Goal: Task Accomplishment & Management: Manage account settings

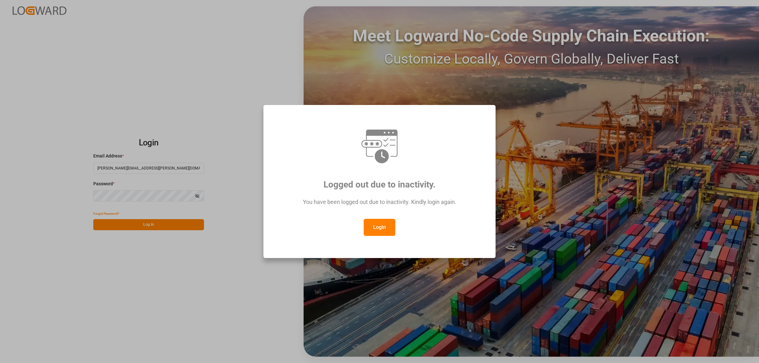
click at [385, 228] on button "Login" at bounding box center [379, 227] width 32 height 17
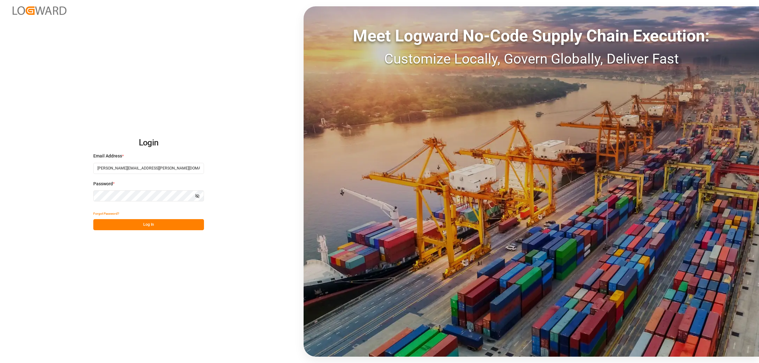
click at [159, 224] on button "Log In" at bounding box center [148, 224] width 111 height 11
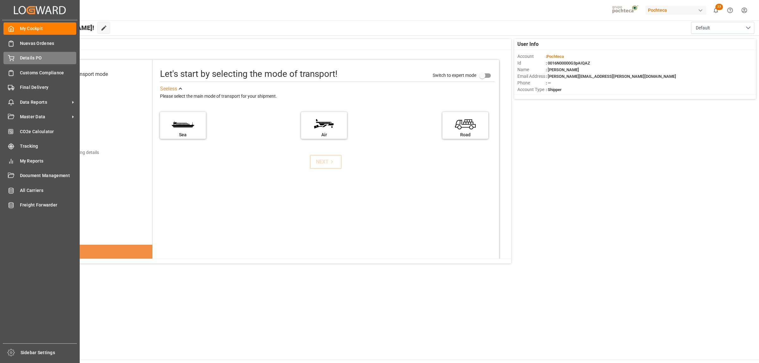
click at [15, 59] on div "Details PO Details PO" at bounding box center [39, 58] width 73 height 12
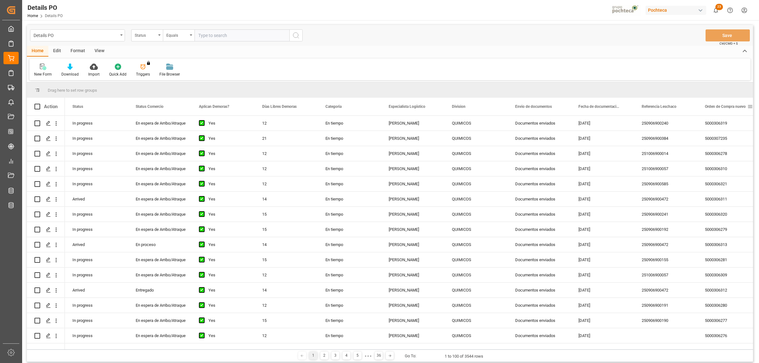
click at [748, 105] on span at bounding box center [750, 107] width 6 height 6
click at [729, 108] on span "filter" at bounding box center [729, 108] width 6 height 6
type input "5000306787"
click at [724, 157] on button "Apply" at bounding box center [726, 160] width 12 height 6
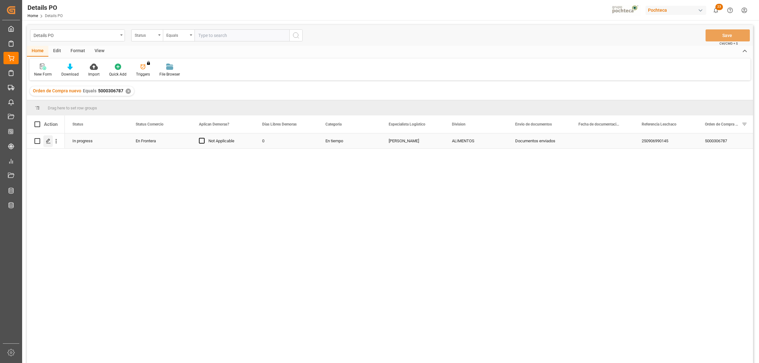
click at [49, 141] on icon "Press SPACE to select this row." at bounding box center [48, 140] width 5 height 5
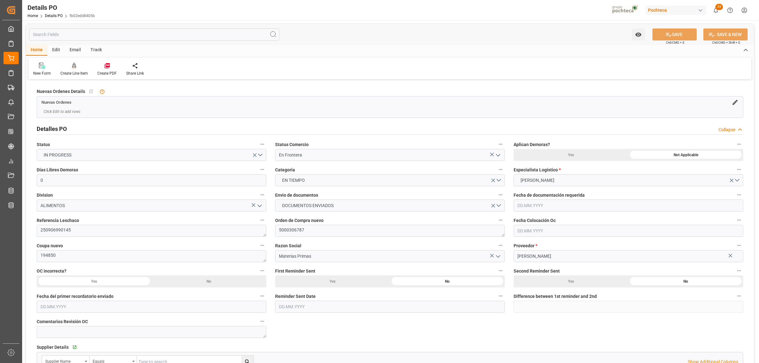
type input "0"
type input "[DATE]"
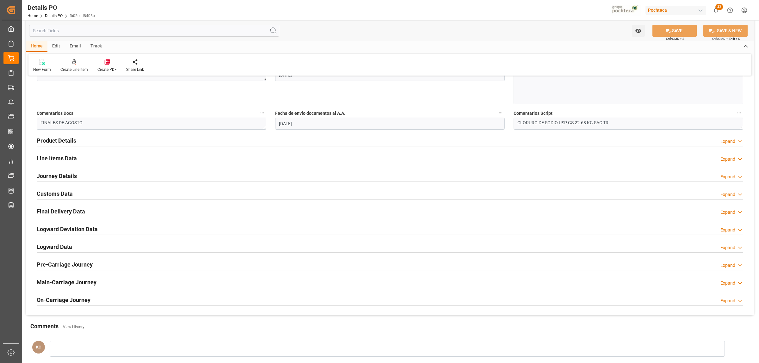
scroll to position [356, 0]
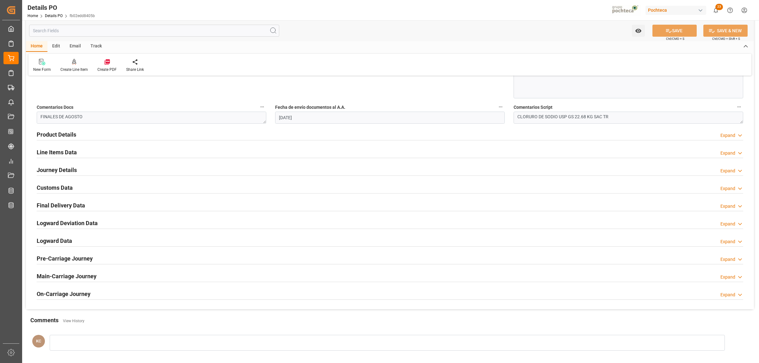
click at [53, 188] on h2 "Customs Data" at bounding box center [55, 187] width 36 height 9
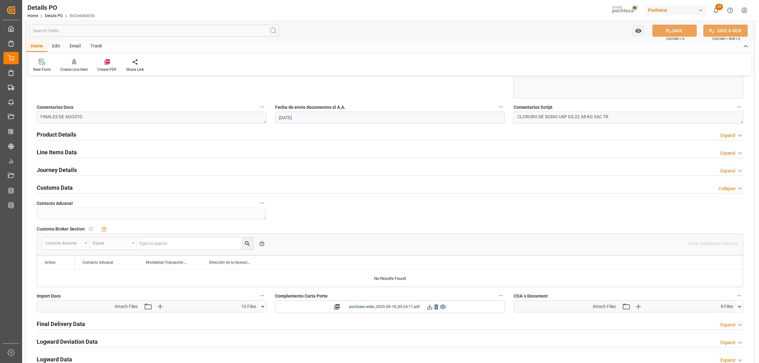
click at [430, 308] on icon at bounding box center [429, 306] width 7 height 7
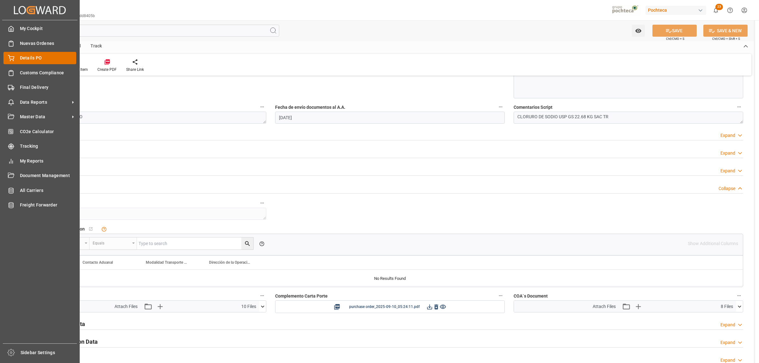
click at [27, 58] on span "Details PO" at bounding box center [48, 58] width 57 height 7
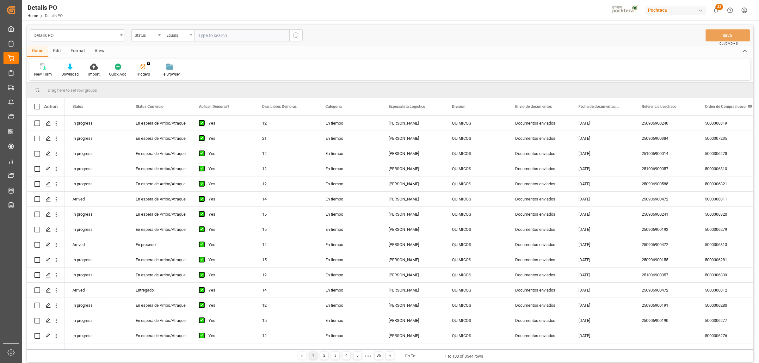
click at [748, 107] on span at bounding box center [750, 107] width 6 height 6
click at [731, 106] on span "filter" at bounding box center [729, 108] width 6 height 6
type input "5000306795"
click at [723, 168] on div "Apply Clear" at bounding box center [718, 160] width 70 height 16
click at [724, 162] on button "Apply" at bounding box center [726, 160] width 12 height 6
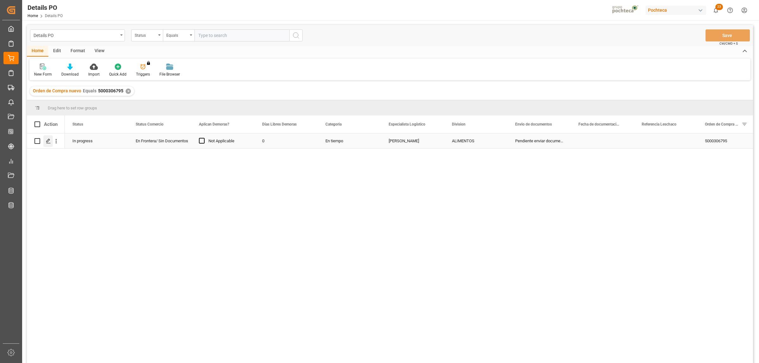
click at [48, 141] on polygon "Press SPACE to select this row." at bounding box center [47, 140] width 3 height 3
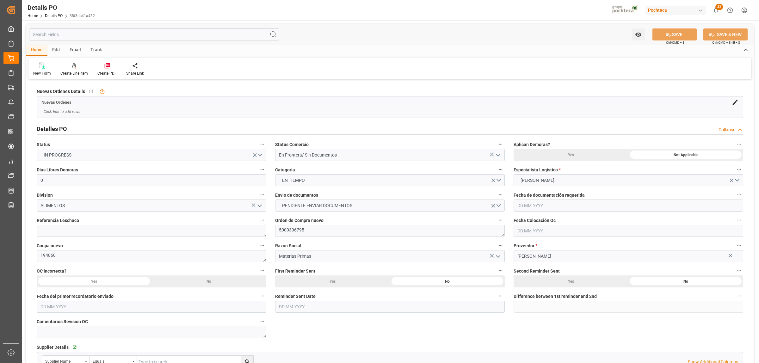
type input "0"
click at [502, 154] on input "En Frontera/ Sin Documentos" at bounding box center [389, 155] width 229 height 12
click at [500, 156] on icon "open menu" at bounding box center [498, 155] width 8 height 8
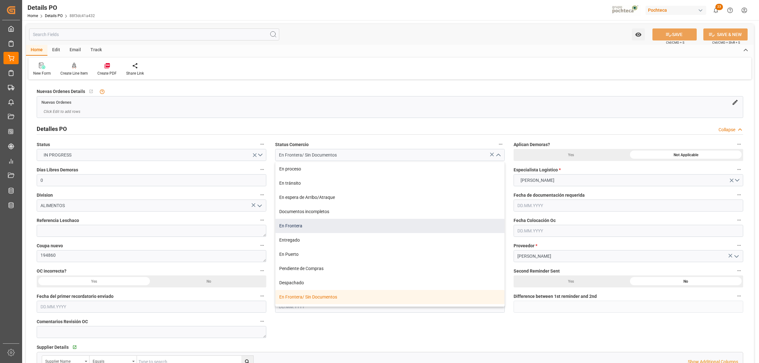
click at [299, 229] on div "En Frontera" at bounding box center [389, 226] width 229 height 14
type input "En Frontera"
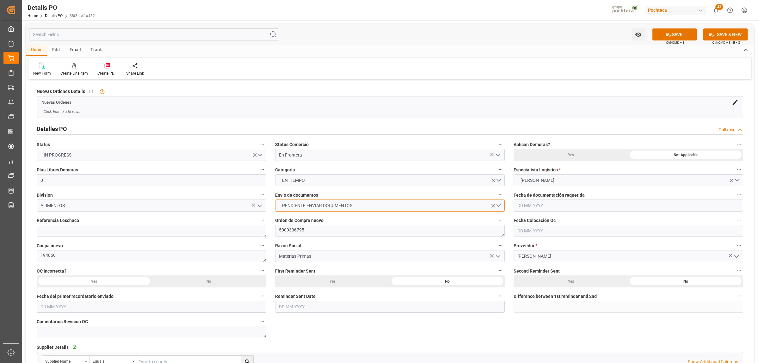
click at [500, 206] on button "PENDIENTE ENVIAR DOCUMENTOS" at bounding box center [389, 205] width 229 height 12
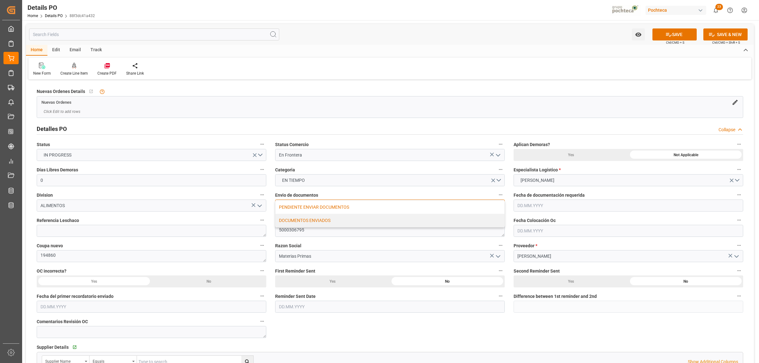
click at [345, 223] on div "DOCUMENTOS ENVIADOS" at bounding box center [389, 220] width 229 height 13
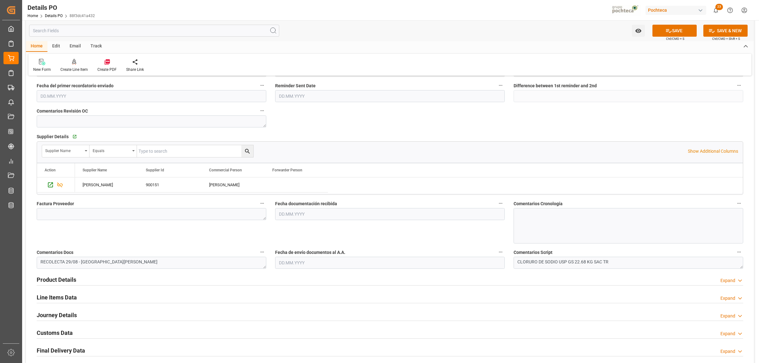
scroll to position [237, 0]
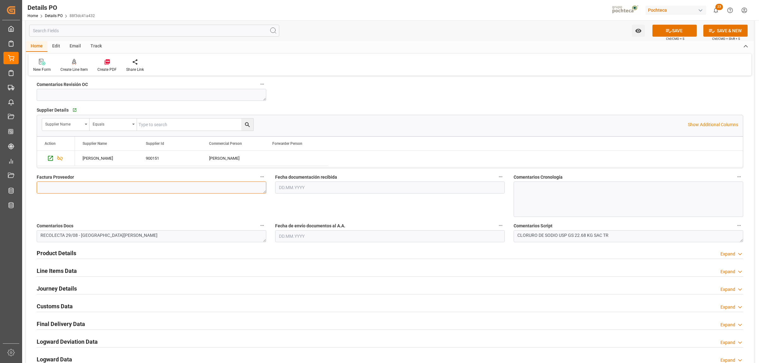
click at [89, 189] on textarea at bounding box center [151, 187] width 229 height 12
paste textarea "5403697419"
type textarea "5403697419"
click at [295, 191] on input "text" at bounding box center [389, 187] width 229 height 12
click at [293, 187] on input "text" at bounding box center [389, 187] width 229 height 12
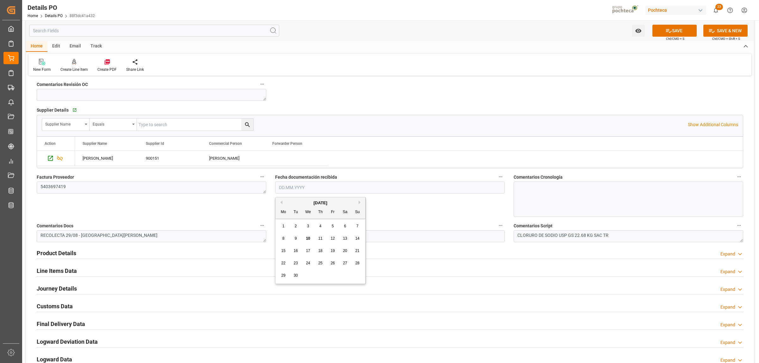
click at [309, 240] on span "10" at bounding box center [308, 238] width 4 height 4
type input "[DATE]"
click at [299, 233] on input "text" at bounding box center [389, 236] width 229 height 12
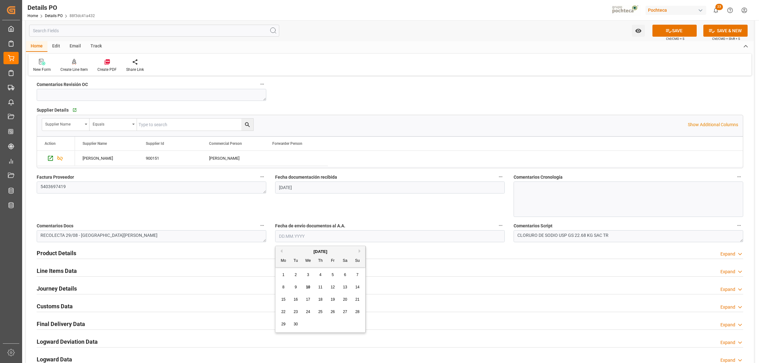
click at [309, 286] on span "10" at bounding box center [308, 287] width 4 height 4
type input "[DATE]"
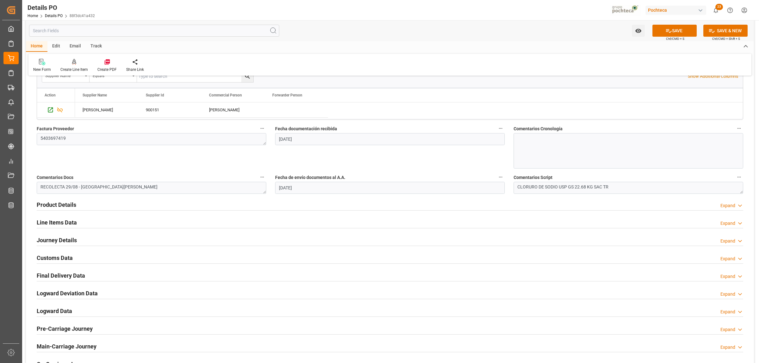
scroll to position [316, 0]
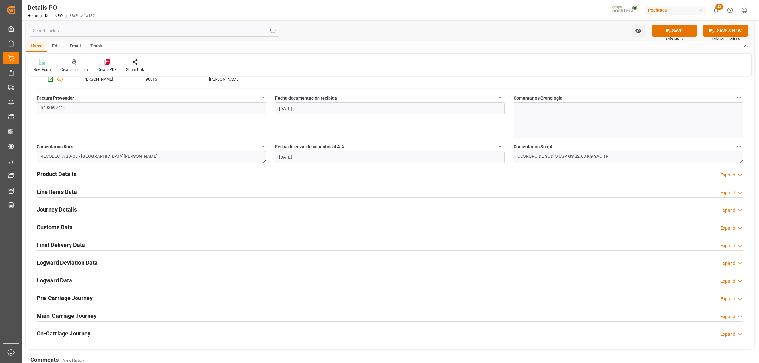
drag, startPoint x: 77, startPoint y: 156, endPoint x: 41, endPoint y: 155, distance: 35.4
click at [41, 155] on textarea "RECOLECTA 29/08 - [GEOGRAPHIC_DATA][PERSON_NAME]" at bounding box center [151, 157] width 229 height 12
type textarea "PENDIENTE DE PROFORMA Y COLOCACIÓN DE CAJA - SAN [PERSON_NAME]"
drag, startPoint x: 60, startPoint y: 172, endPoint x: 97, endPoint y: 187, distance: 40.3
click at [59, 171] on h2 "Product Details" at bounding box center [57, 174] width 40 height 9
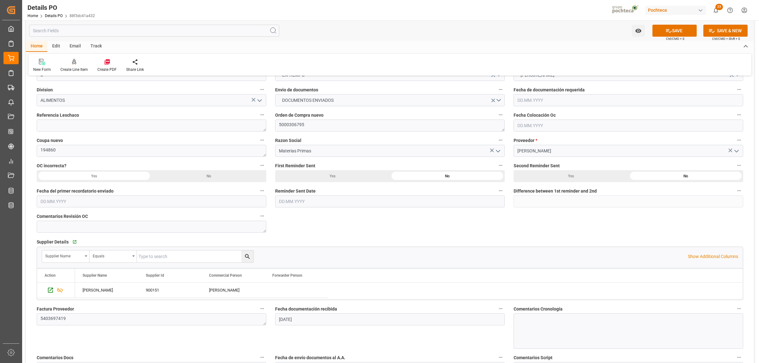
scroll to position [79, 0]
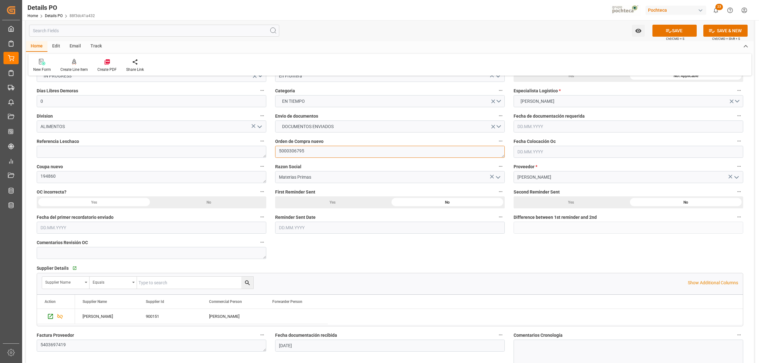
drag, startPoint x: 307, startPoint y: 154, endPoint x: 271, endPoint y: 156, distance: 35.4
click at [271, 156] on div "Orden de Compra nuevo 5000306795" at bounding box center [390, 147] width 238 height 25
